Goal: Information Seeking & Learning: Learn about a topic

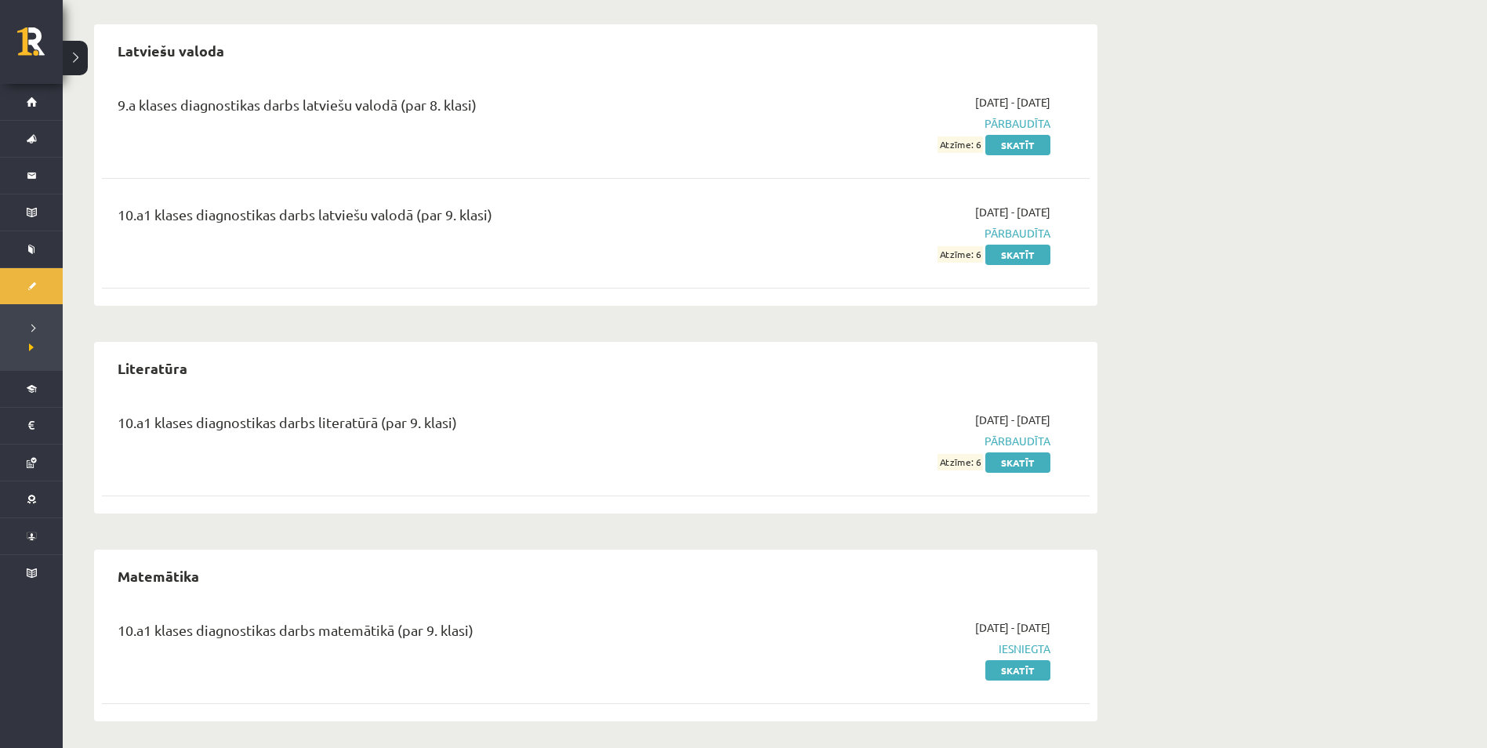
scroll to position [452, 0]
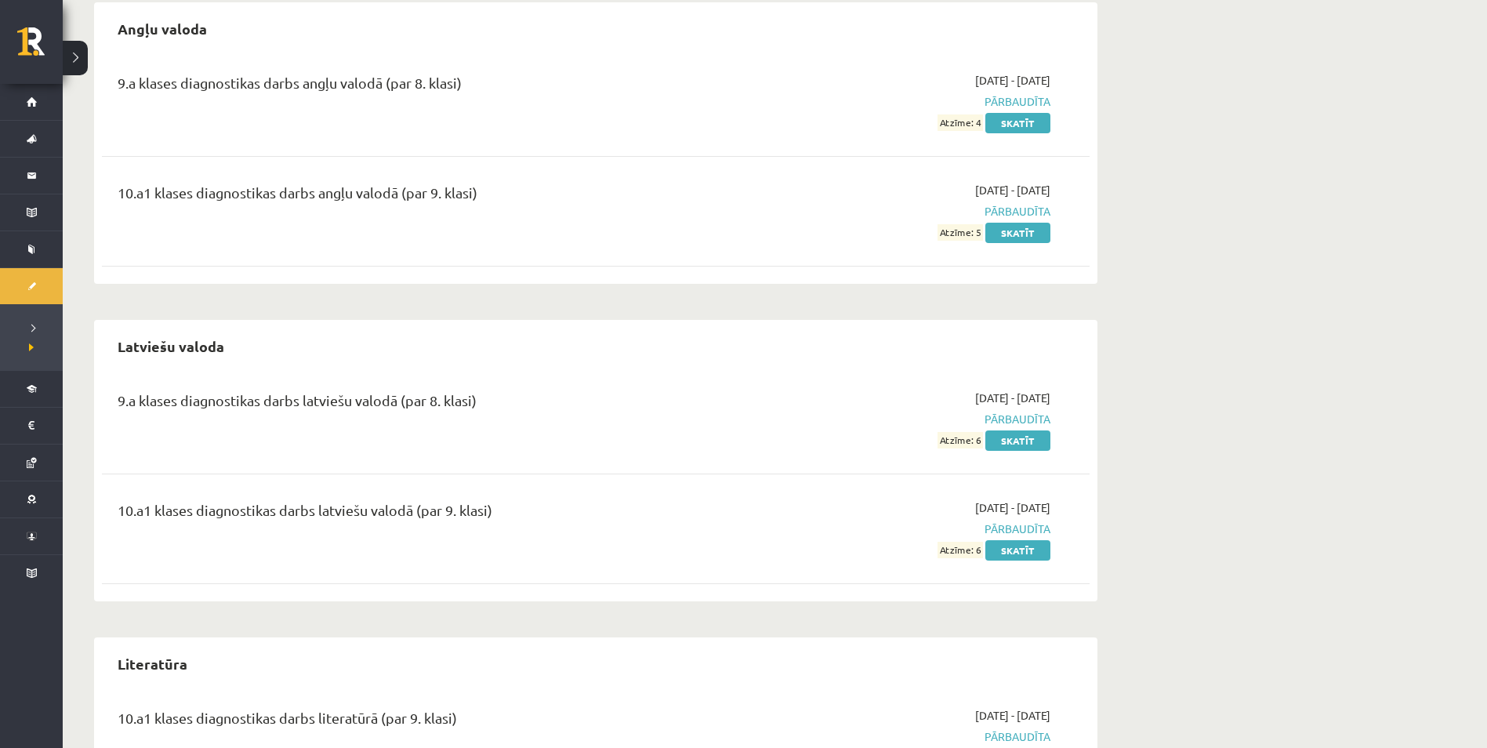
scroll to position [157, 0]
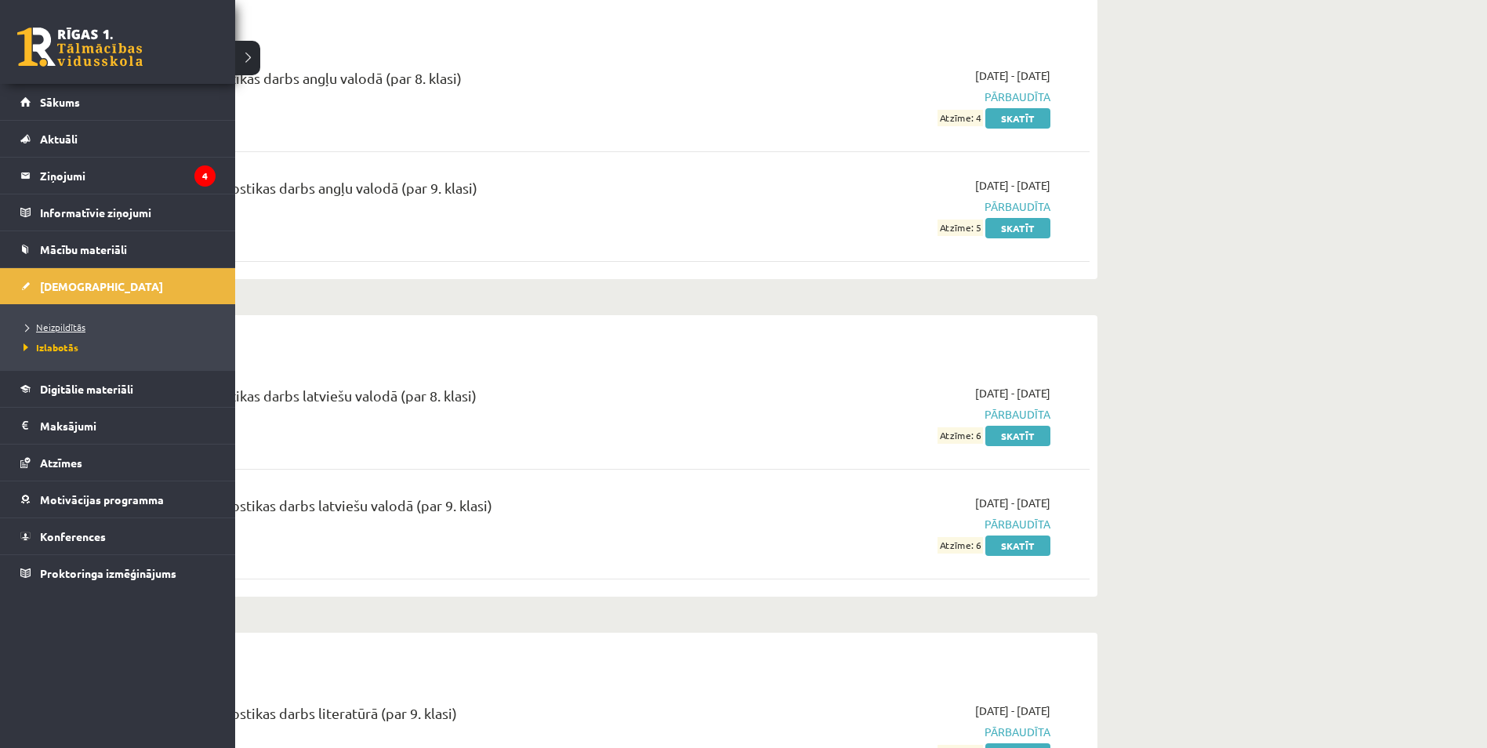
click at [48, 325] on span "Neizpildītās" at bounding box center [53, 327] width 66 height 13
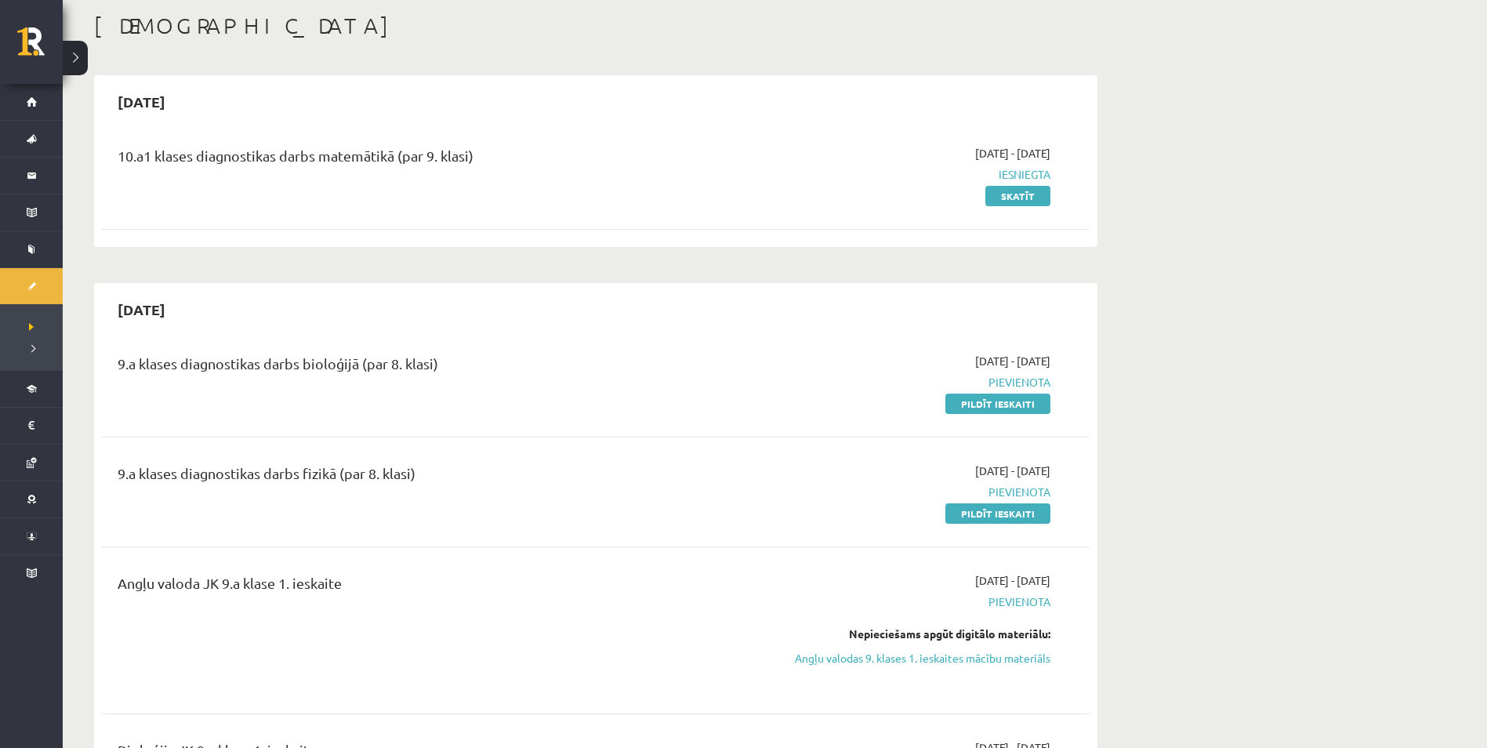
scroll to position [78, 0]
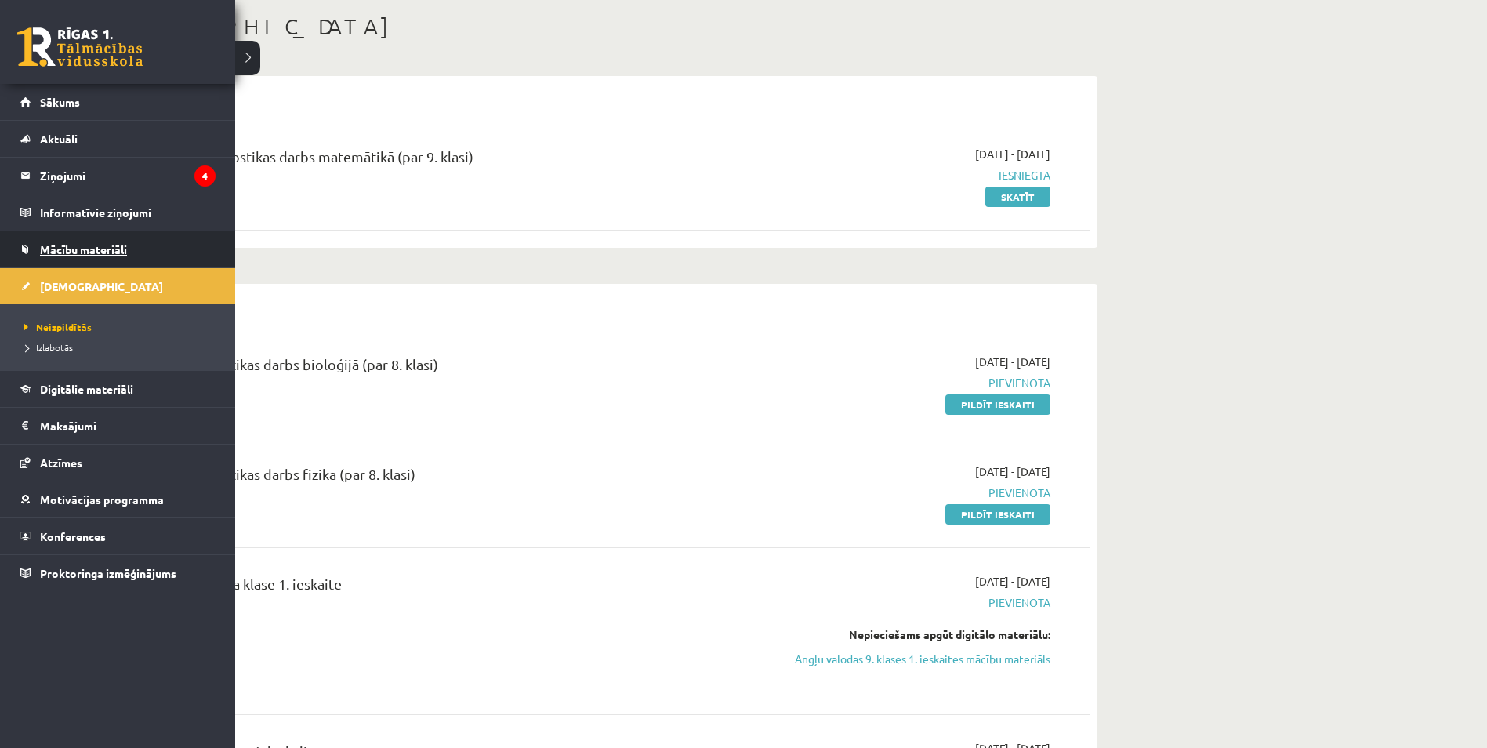
click at [50, 255] on span "Mācību materiāli" at bounding box center [83, 249] width 87 height 14
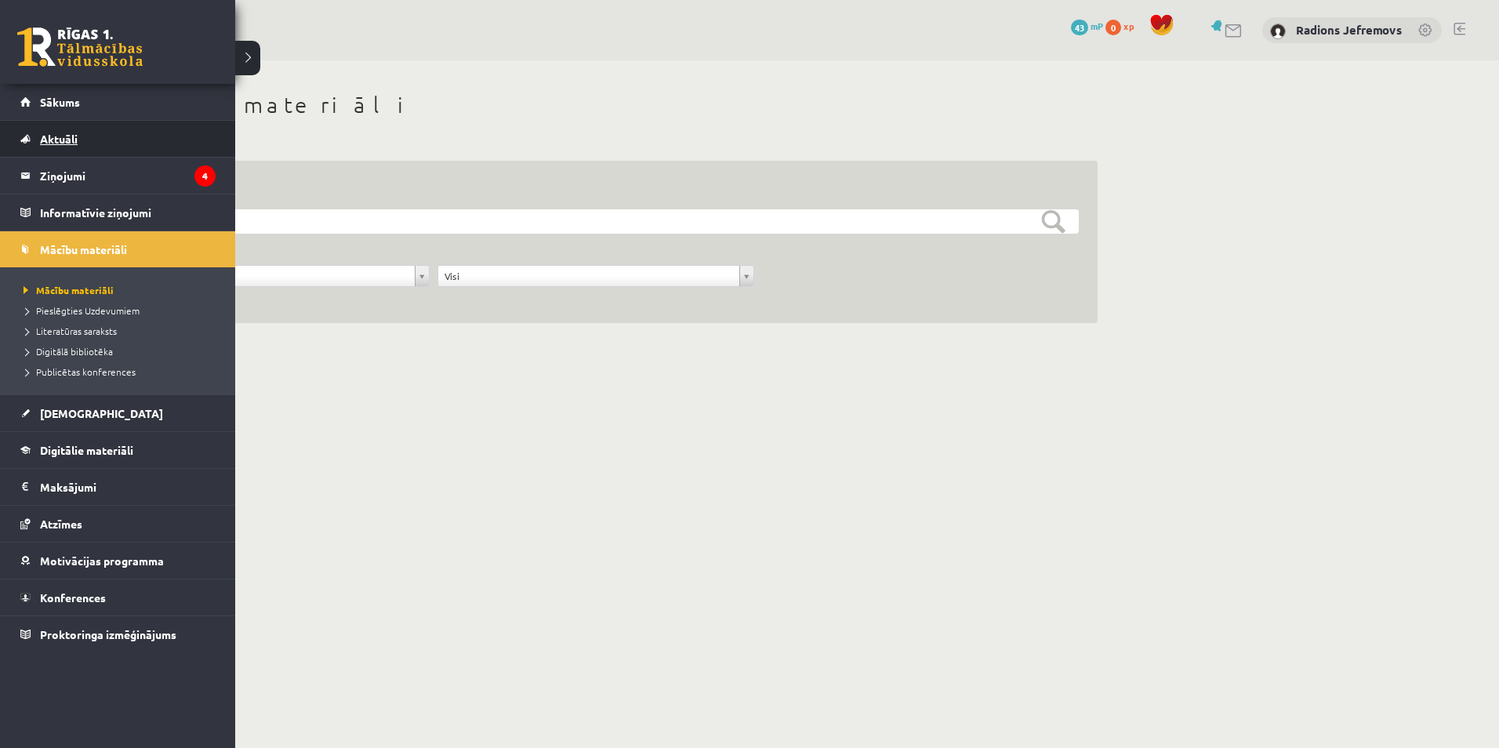
click at [56, 140] on span "Aktuāli" at bounding box center [59, 139] width 38 height 14
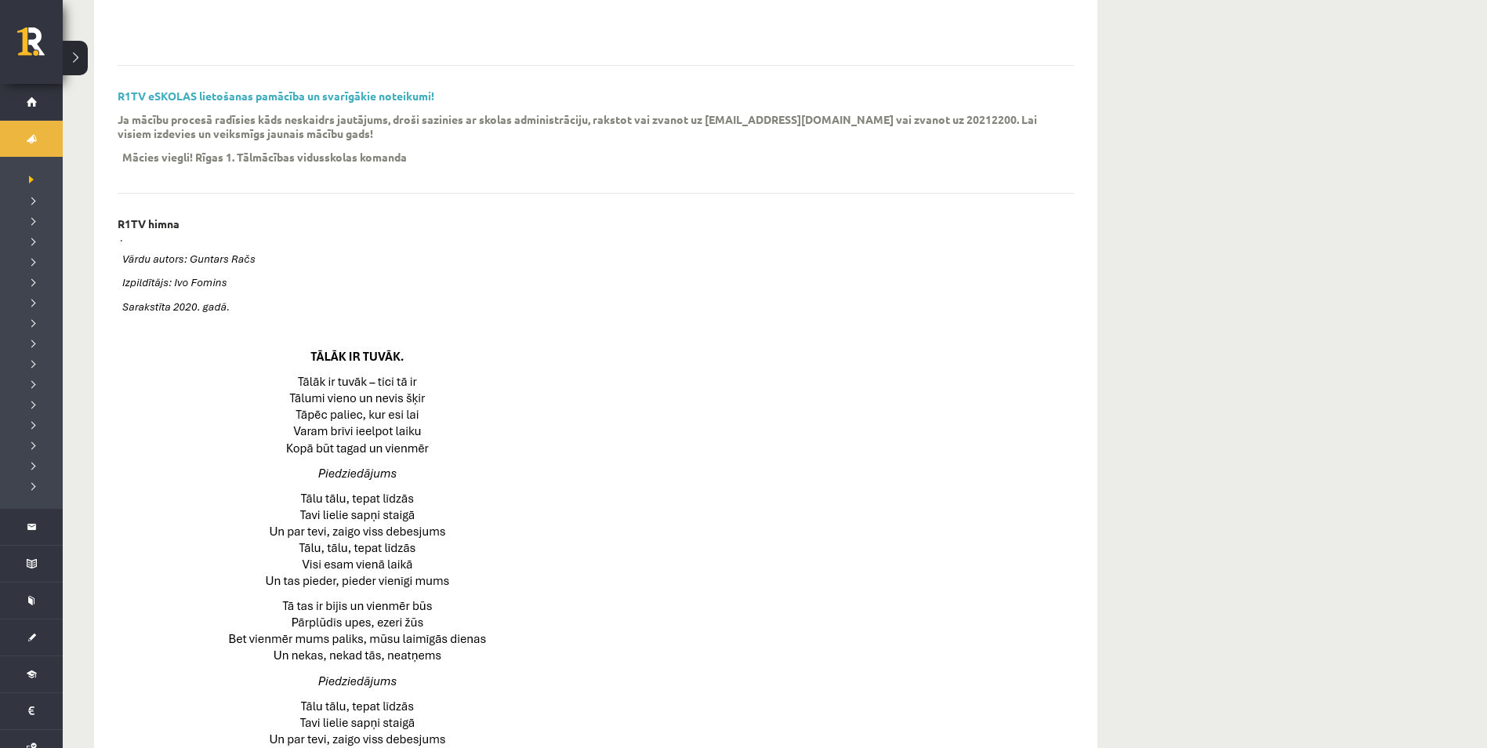
scroll to position [392, 0]
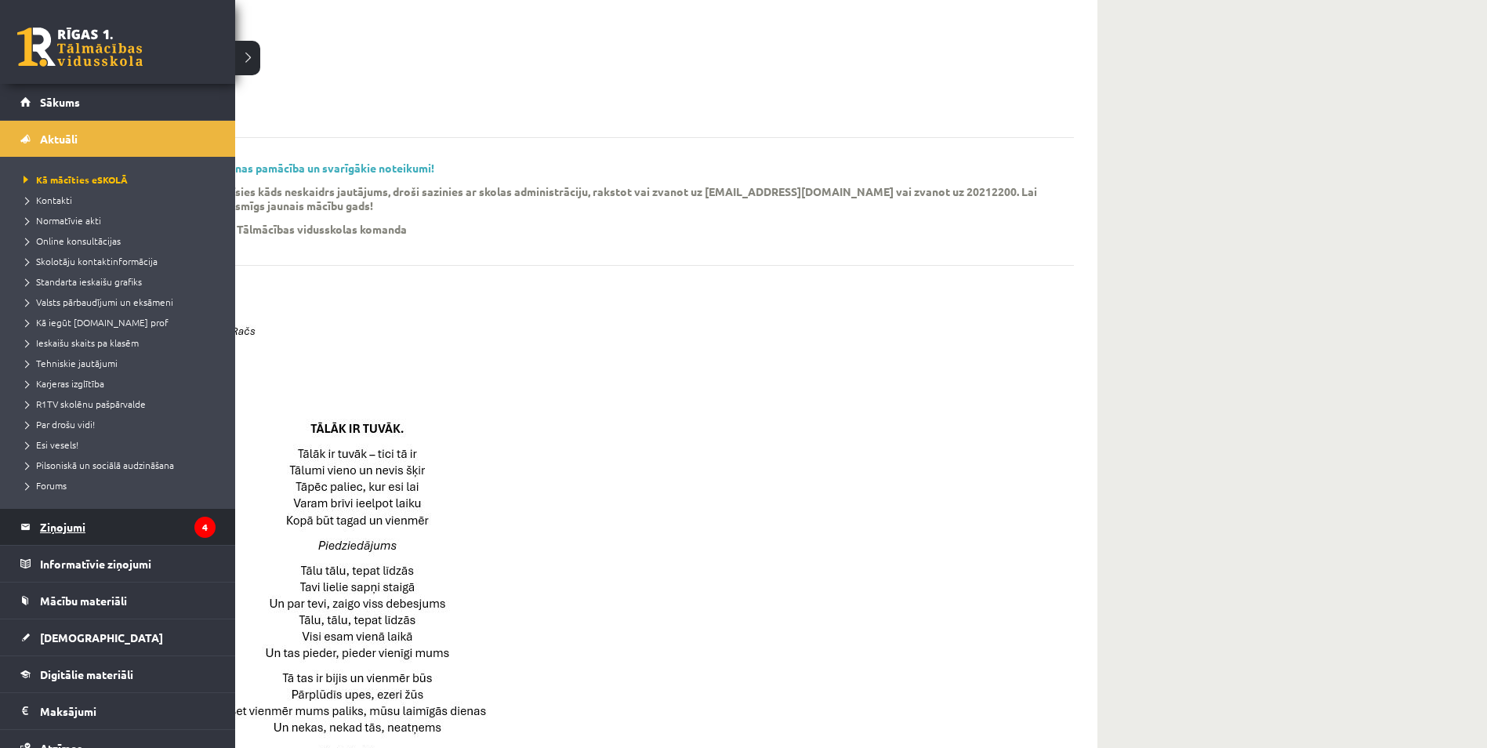
click at [98, 526] on legend "Ziņojumi 4" at bounding box center [128, 527] width 176 height 36
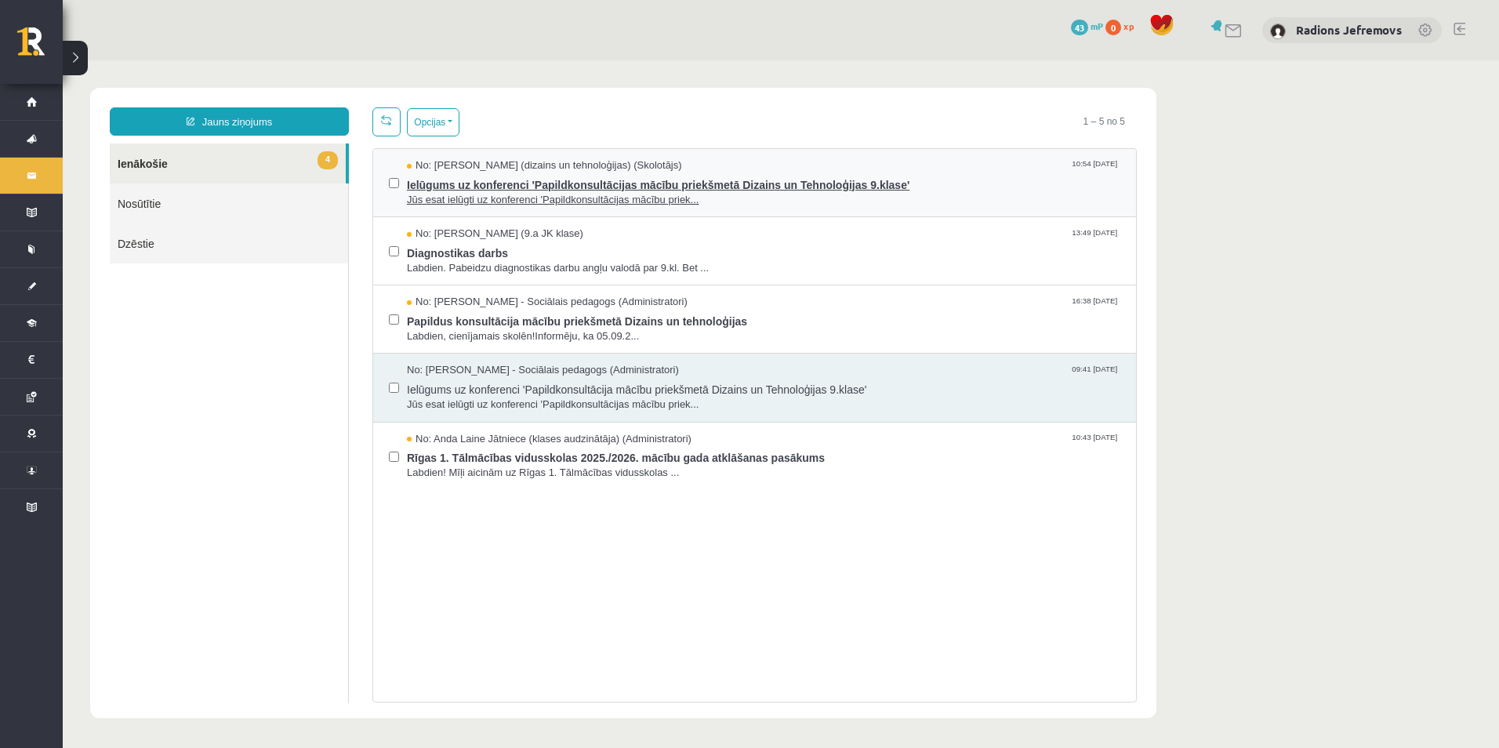
click at [442, 166] on span "No: Ilze Erba-Brenholma (dizains un tehnoloģijas) (Skolotājs)" at bounding box center [544, 165] width 275 height 15
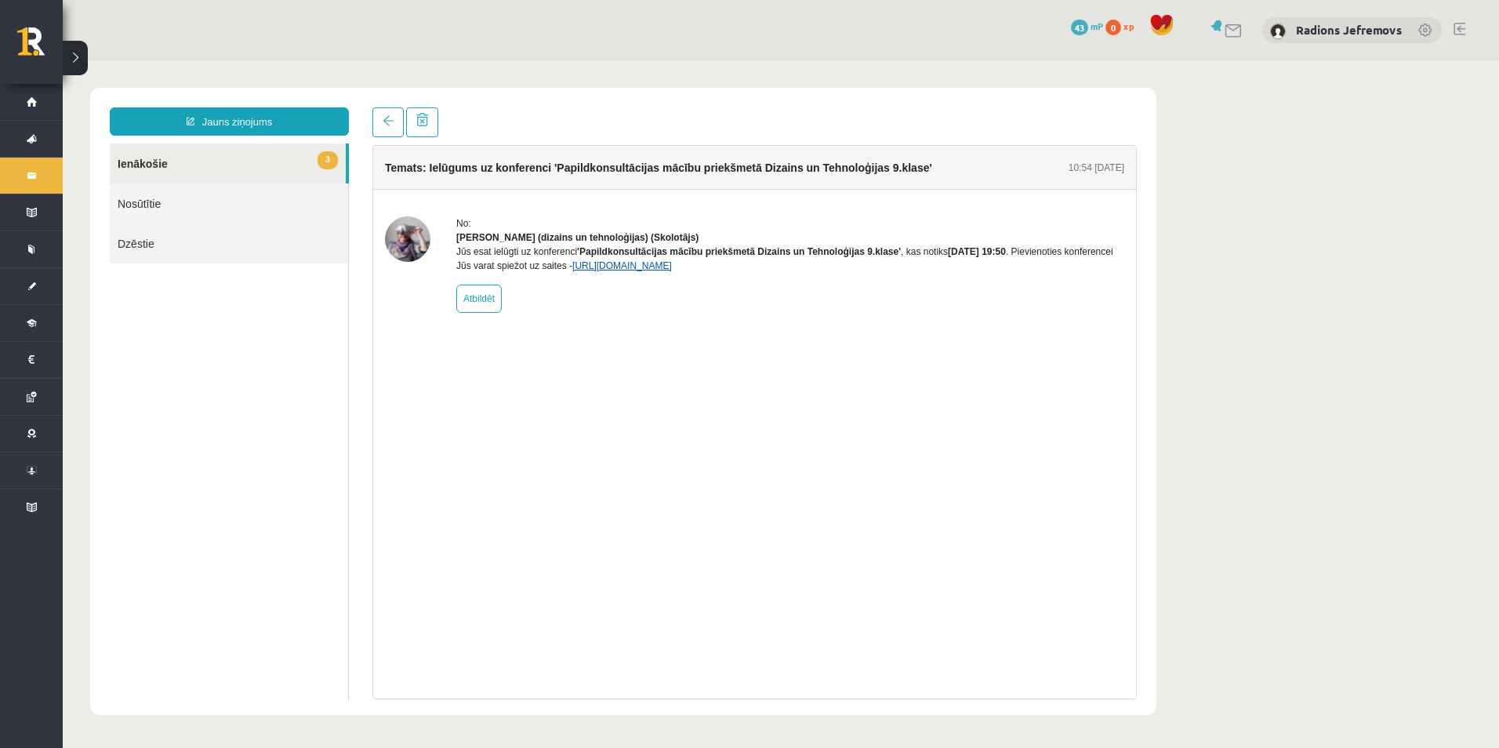
click at [616, 271] on link "https://eskola.r1tv.lv/conferences/5022/join" at bounding box center [622, 265] width 100 height 11
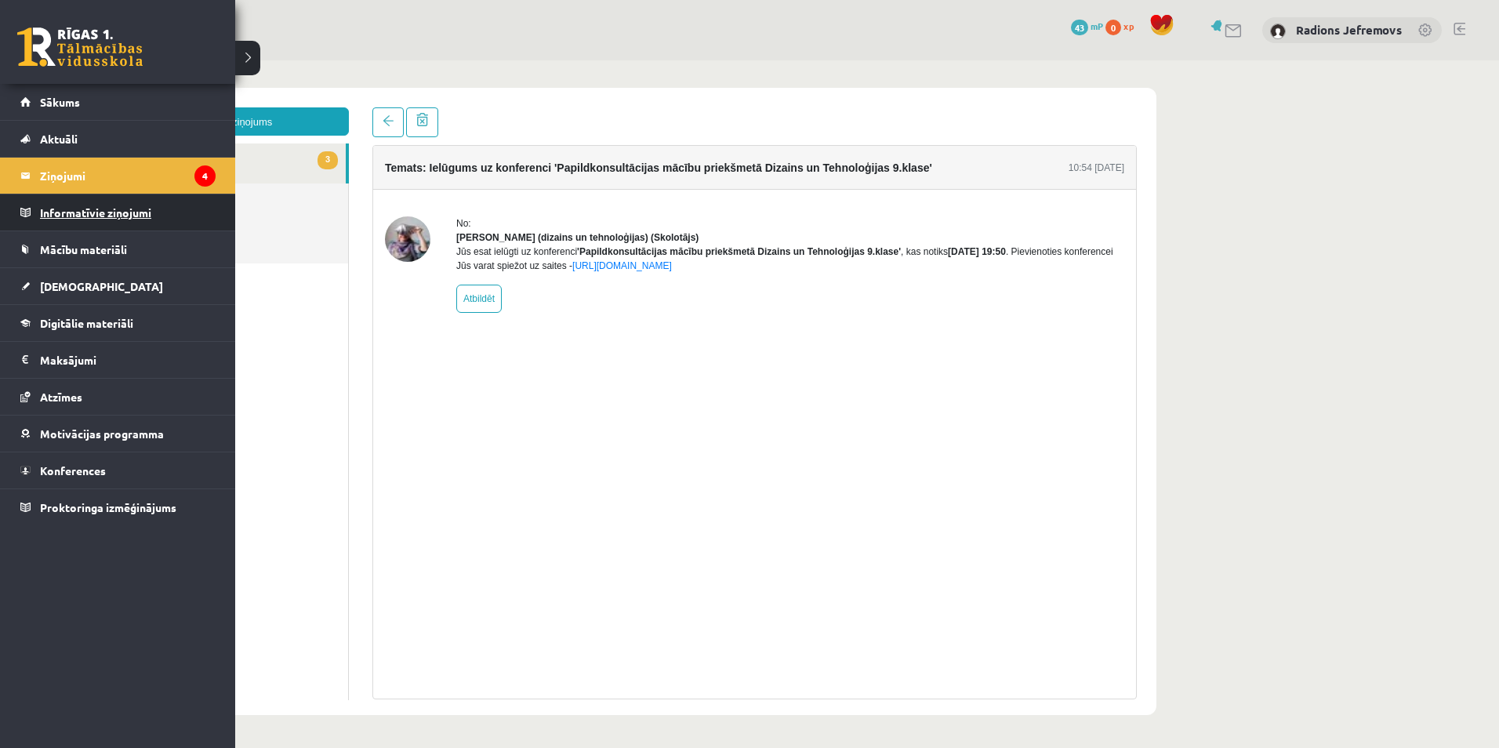
click at [45, 217] on legend "Informatīvie ziņojumi 0" at bounding box center [128, 212] width 176 height 36
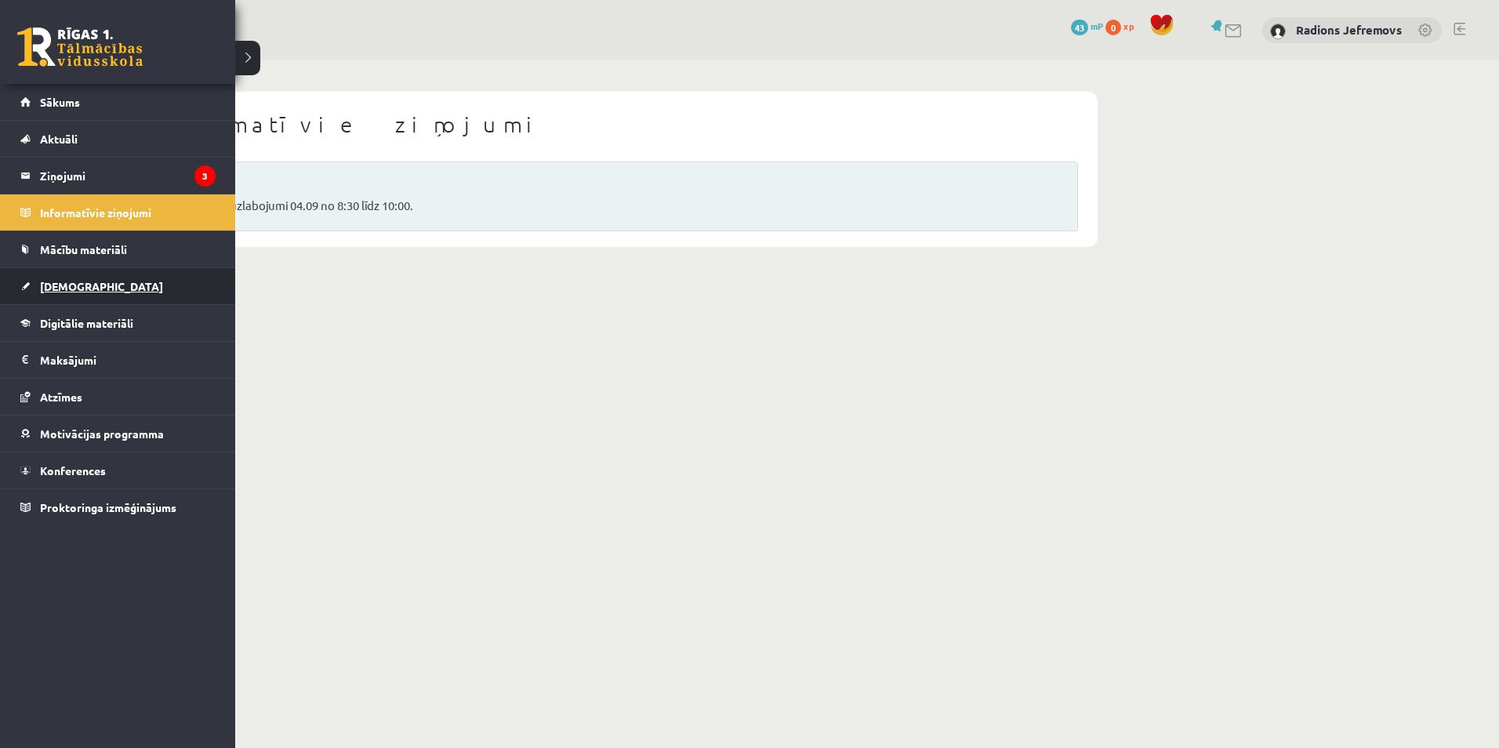
click at [74, 277] on link "[DEMOGRAPHIC_DATA]" at bounding box center [117, 286] width 195 height 36
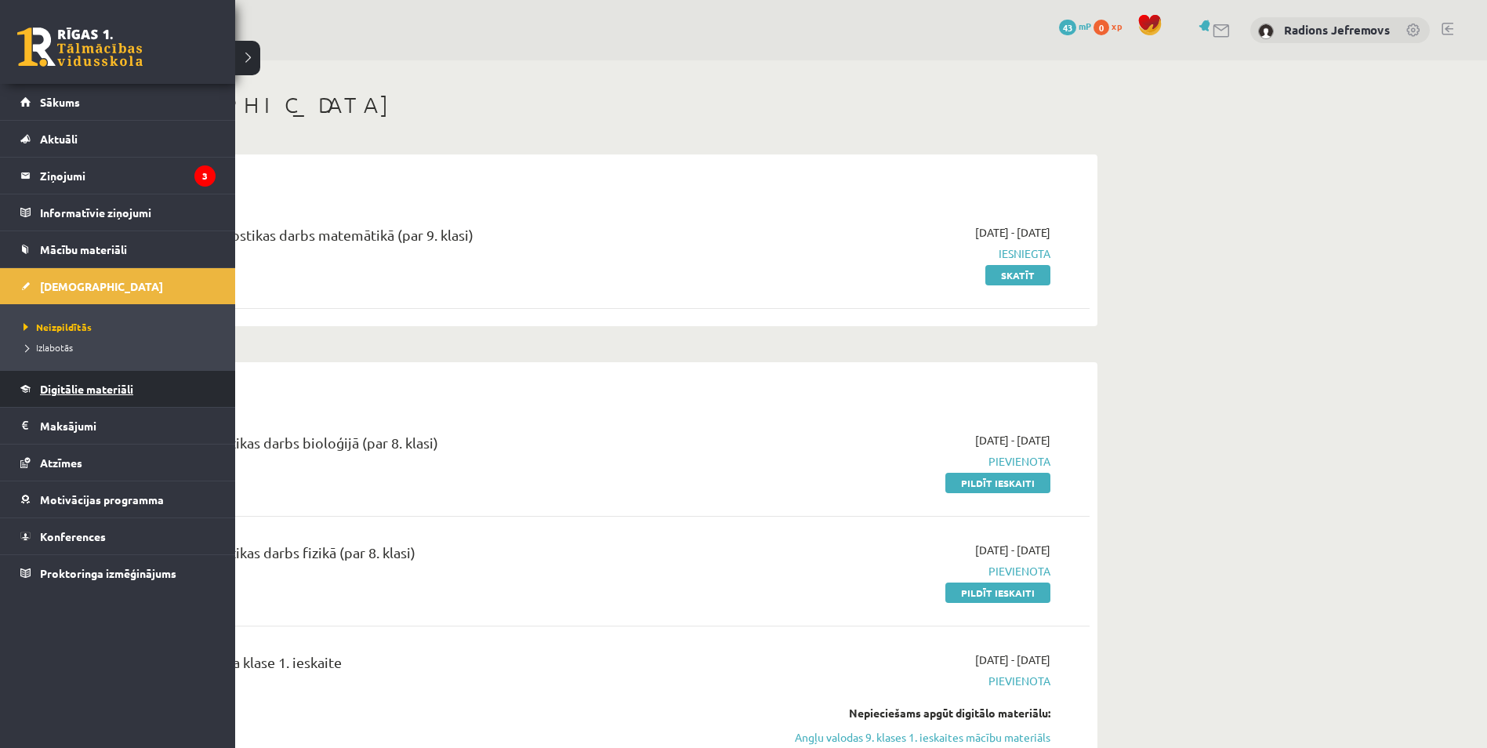
click at [60, 381] on link "Digitālie materiāli" at bounding box center [117, 389] width 195 height 36
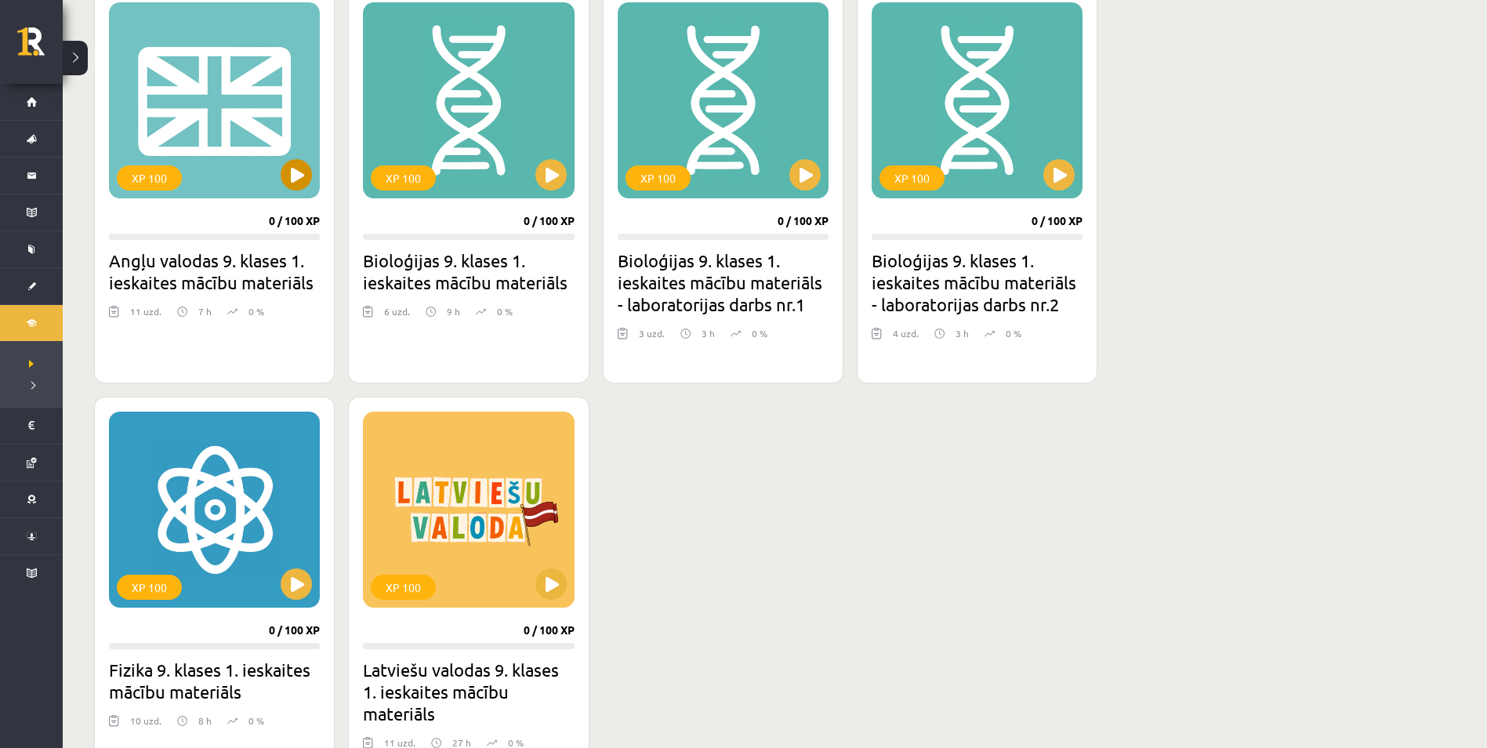
scroll to position [392, 0]
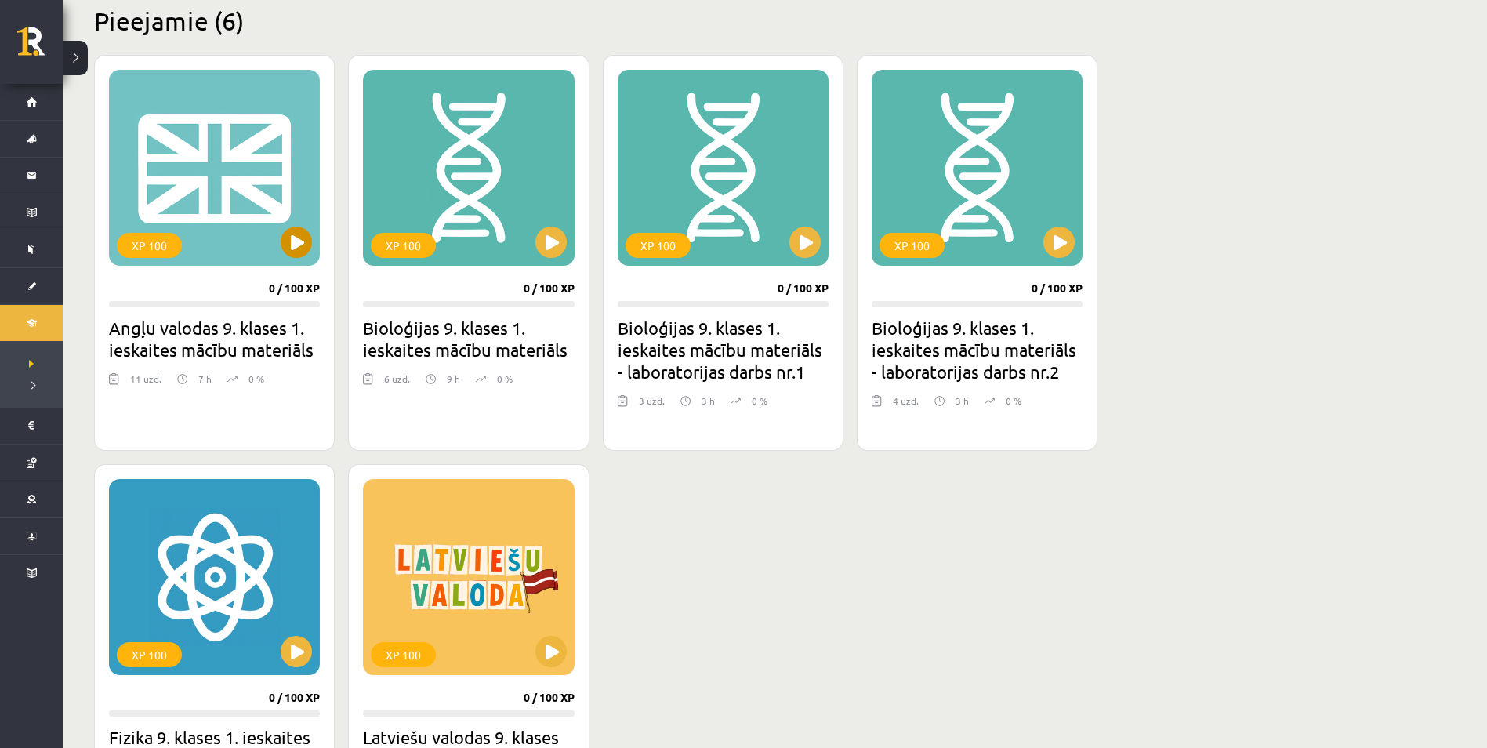
click at [316, 254] on div "XP 100" at bounding box center [214, 168] width 211 height 196
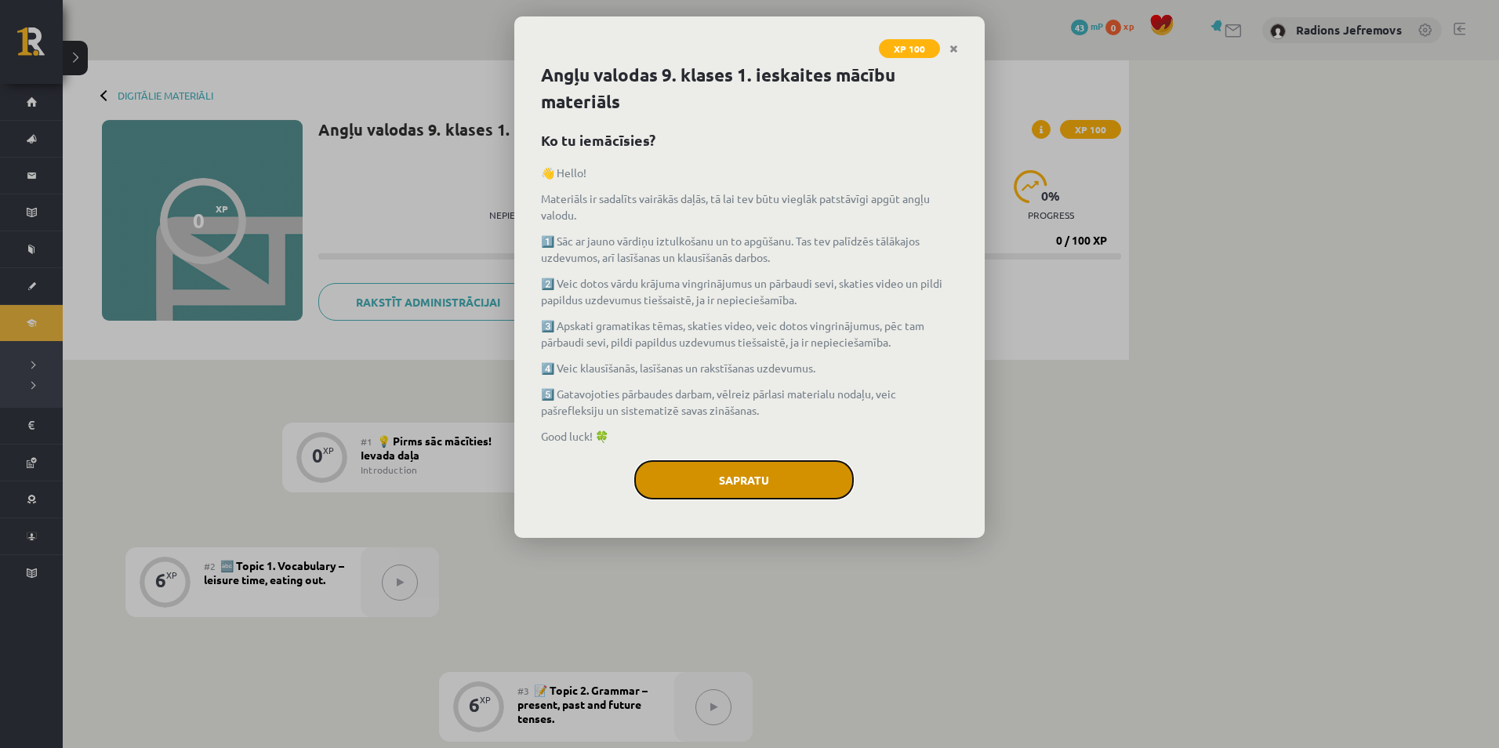
click at [706, 488] on button "Sapratu" at bounding box center [744, 479] width 220 height 39
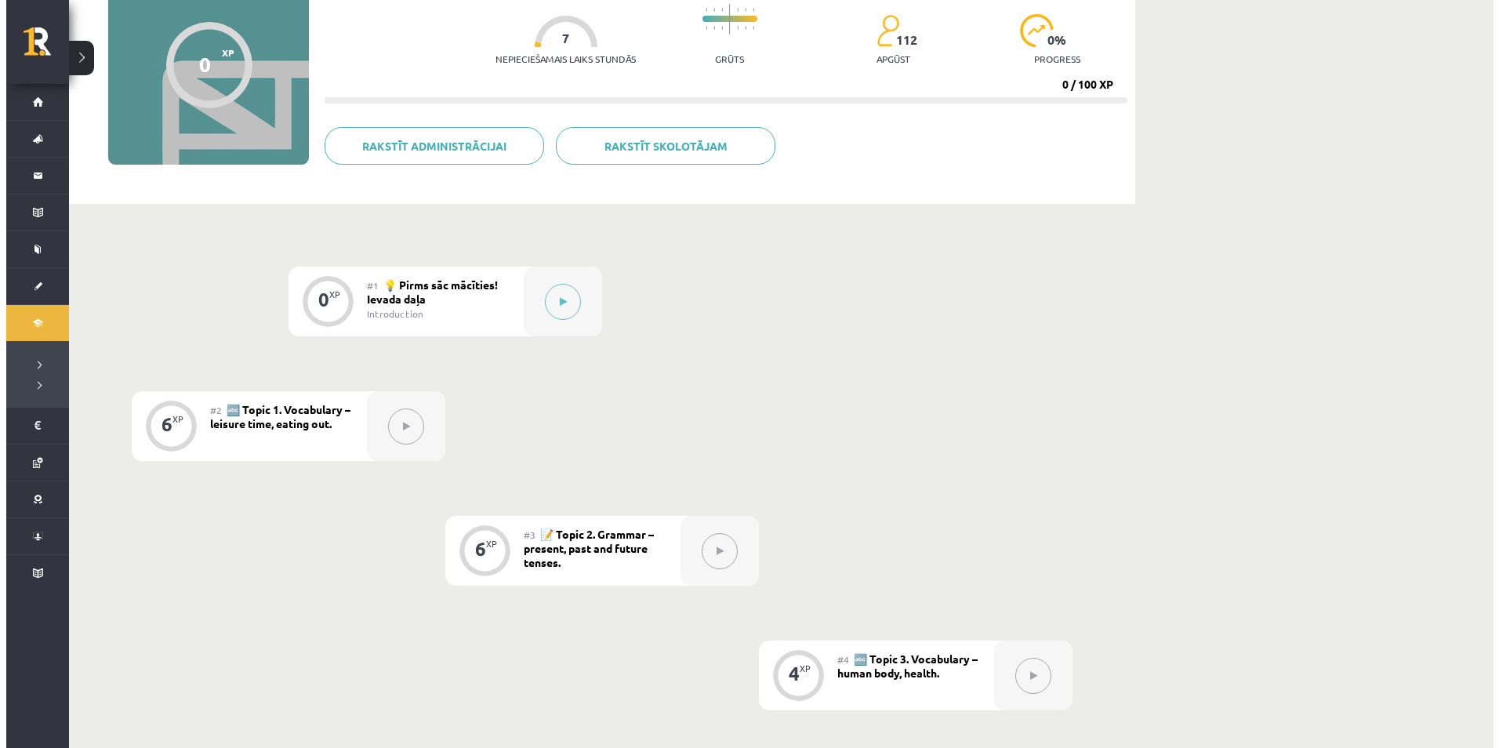
scroll to position [157, 0]
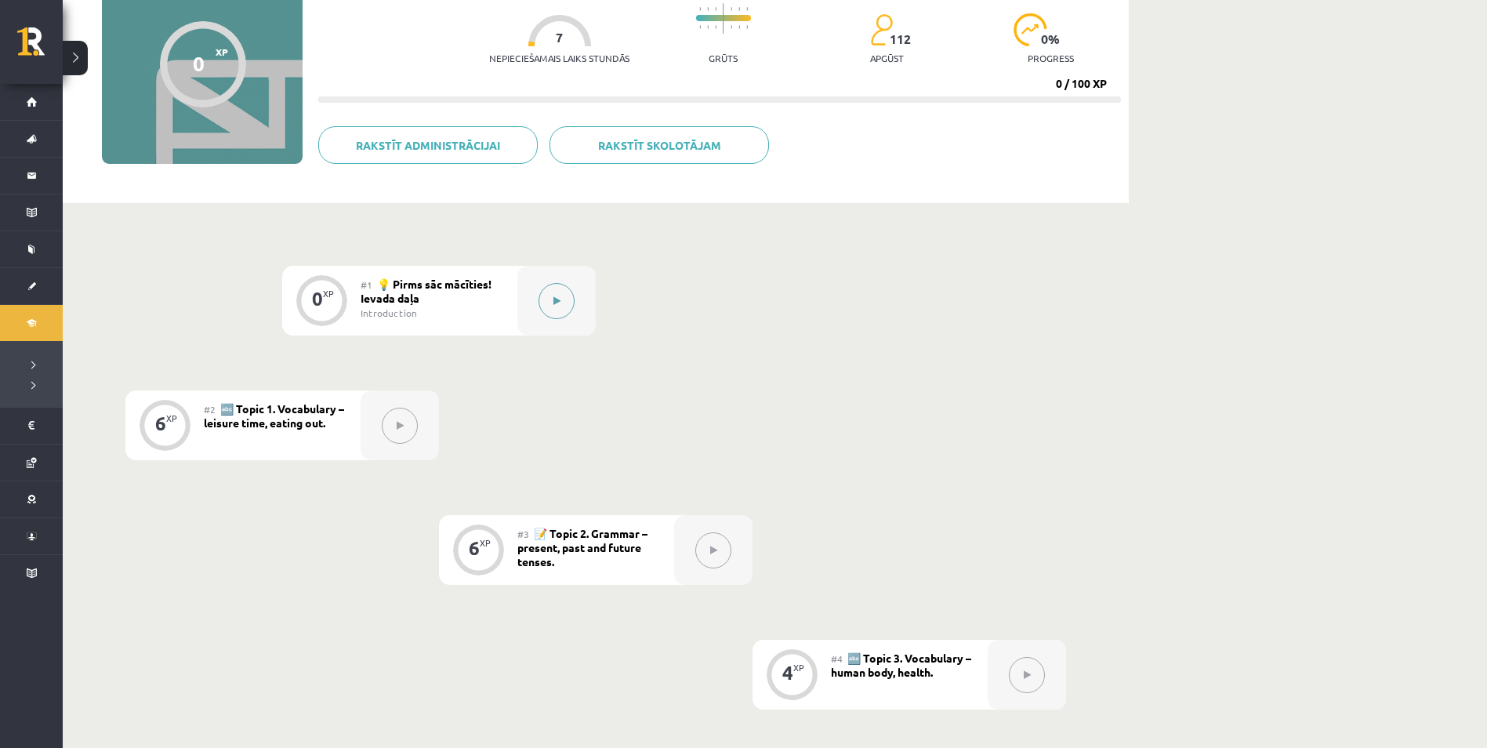
click at [554, 302] on icon at bounding box center [557, 300] width 7 height 9
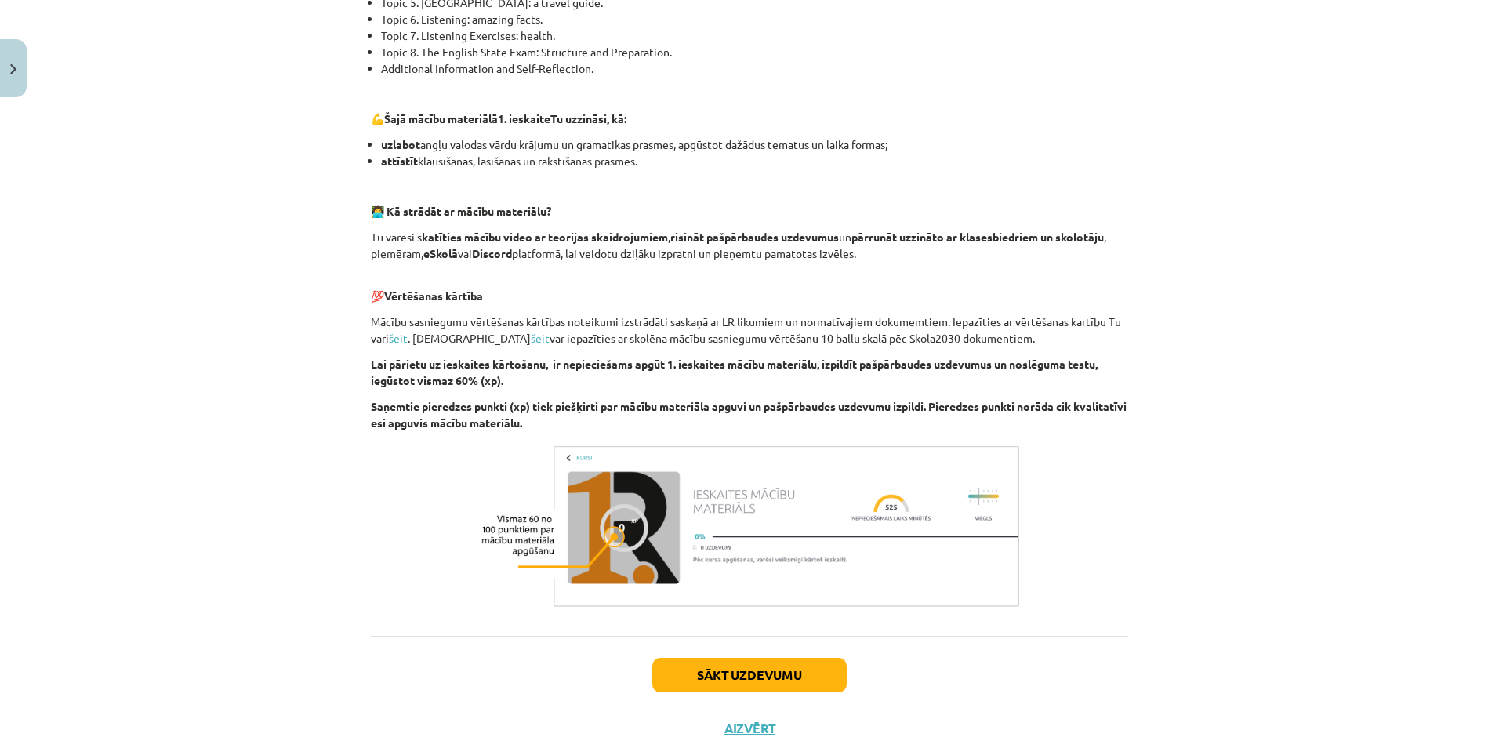
scroll to position [913, 0]
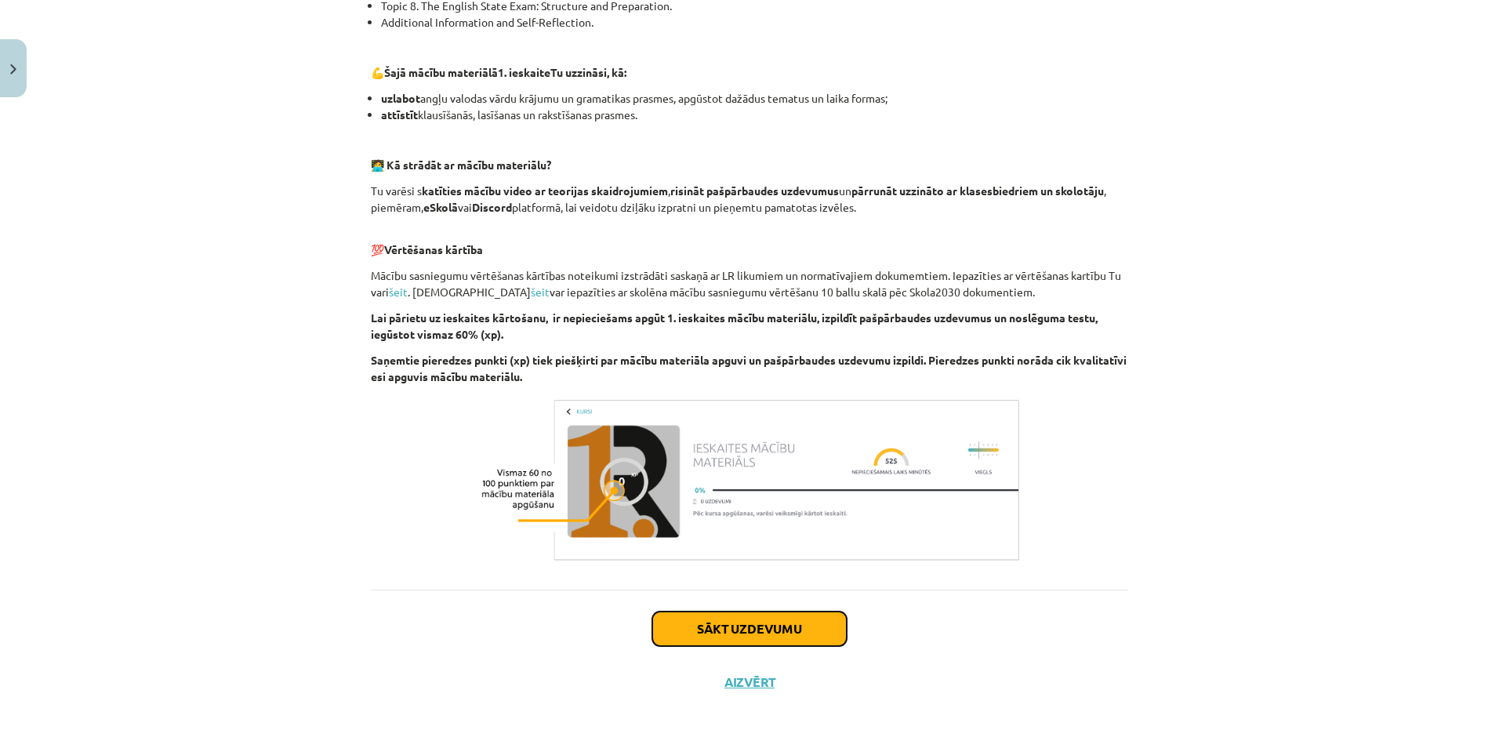
click at [724, 641] on button "Sākt uzdevumu" at bounding box center [749, 629] width 194 height 34
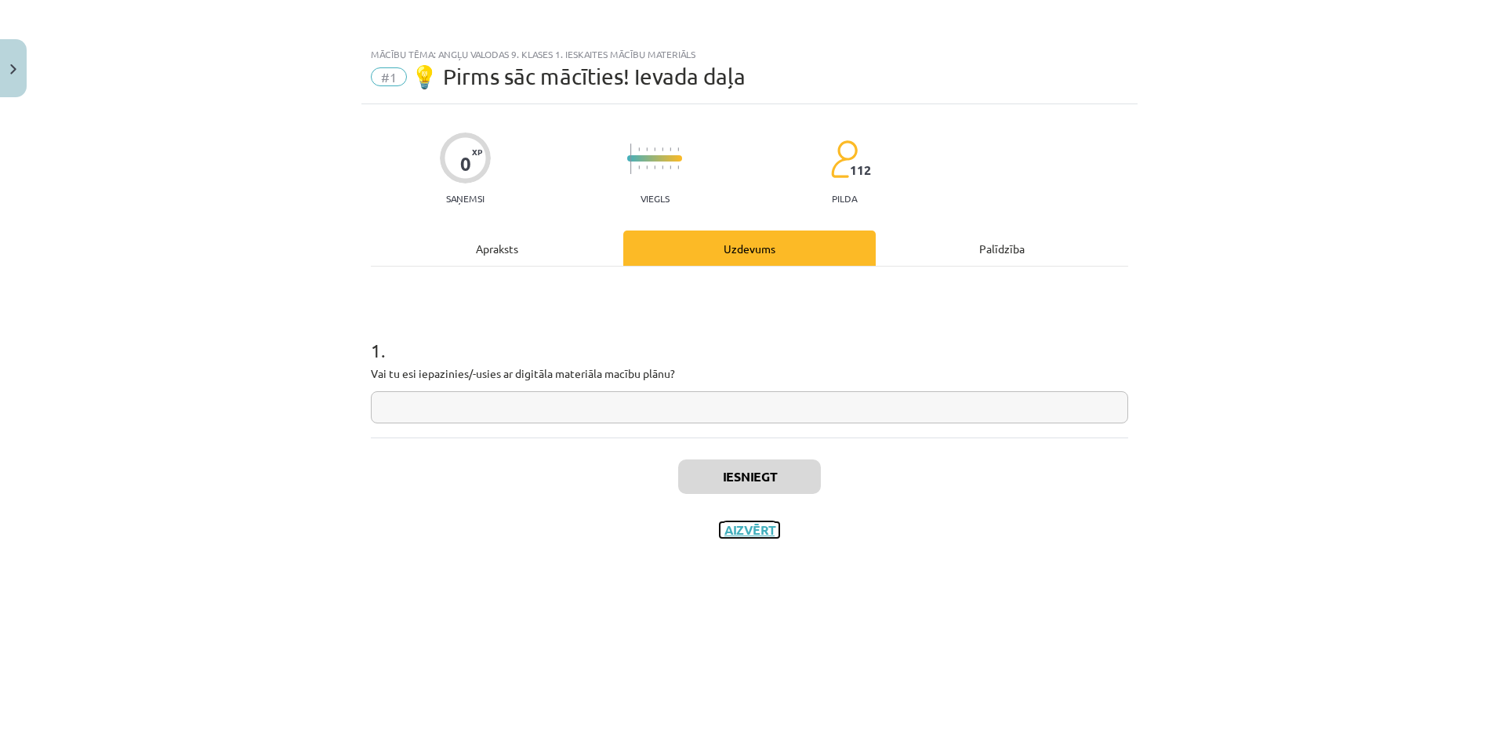
click at [734, 532] on button "Aizvērt" at bounding box center [750, 530] width 60 height 16
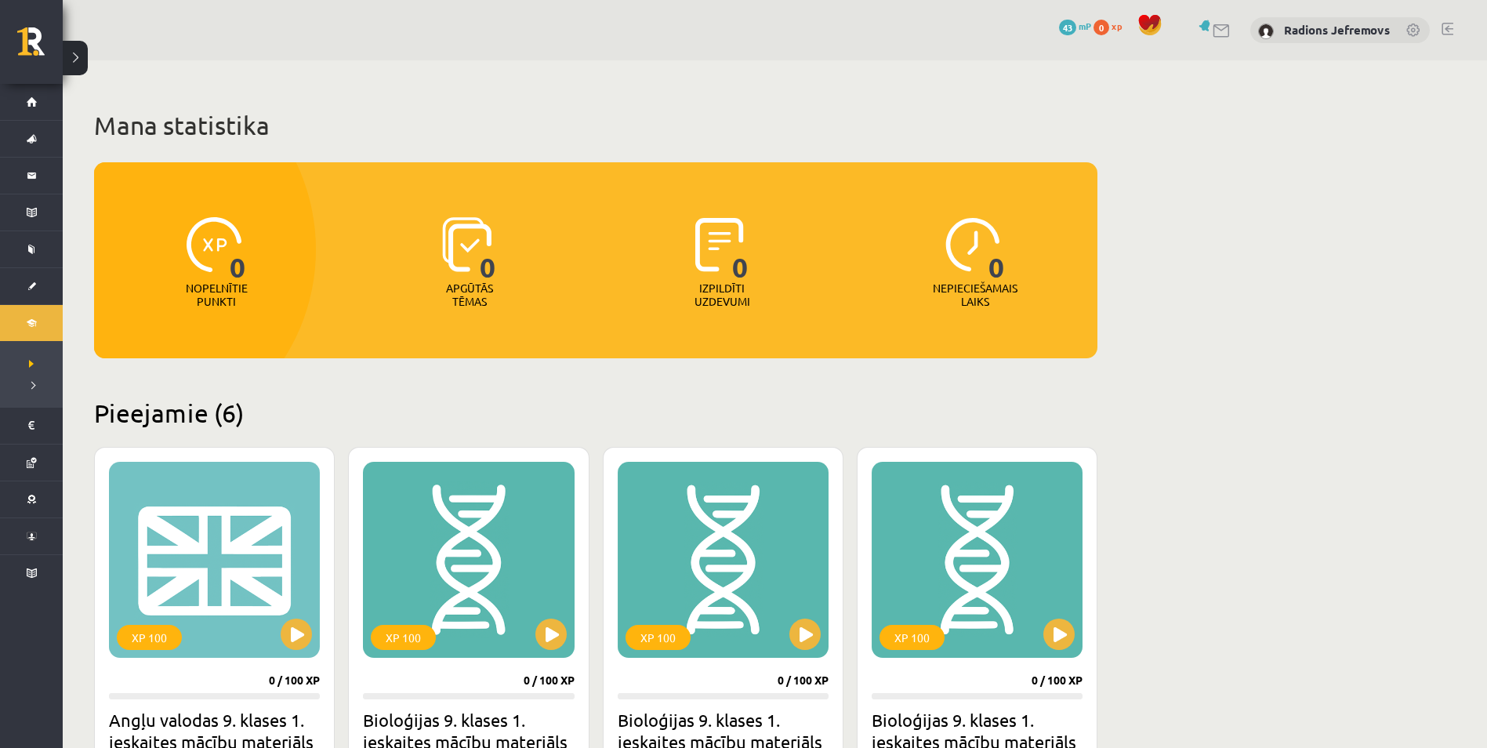
scroll to position [392, 0]
